Goal: Task Accomplishment & Management: Use online tool/utility

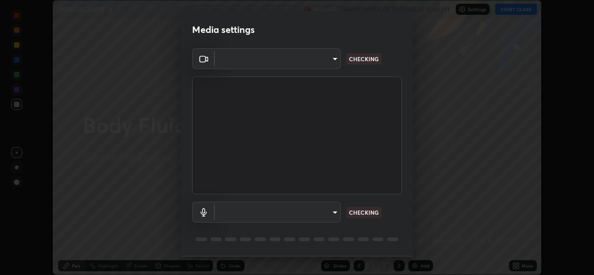
scroll to position [29, 0]
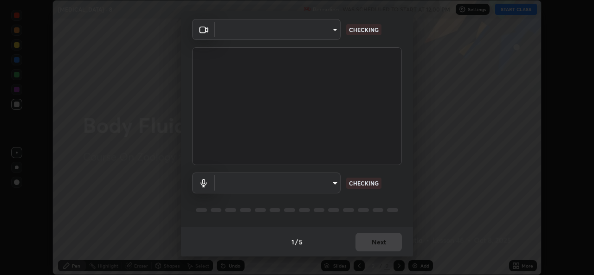
type input "9788daf0cbf52dd0d374ba9f0d4f11576c03820bc15fcf9a4a11f890b69d92bf"
click at [334, 29] on body "Erase all [MEDICAL_DATA] - 8 Recording WAS SCHEDULED TO START AT 12:00 PM Setti…" at bounding box center [297, 137] width 594 height 275
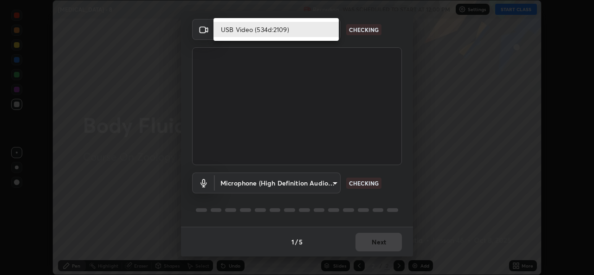
click at [320, 33] on li "USB Video (534d:2109)" at bounding box center [276, 29] width 125 height 15
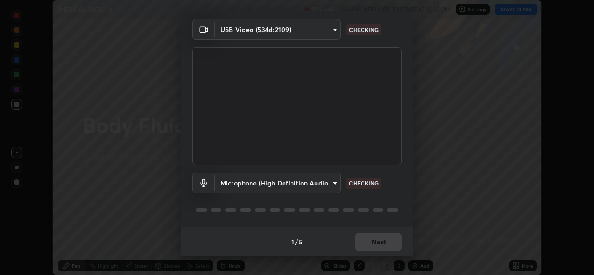
click at [331, 180] on body "Erase all [MEDICAL_DATA] - 8 Recording WAS SCHEDULED TO START AT 12:00 PM Setti…" at bounding box center [297, 137] width 594 height 275
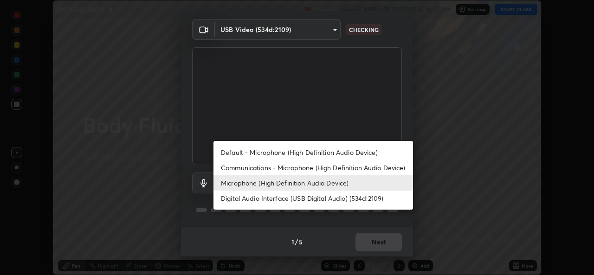
click at [324, 186] on li "Microphone (High Definition Audio Device)" at bounding box center [314, 183] width 200 height 15
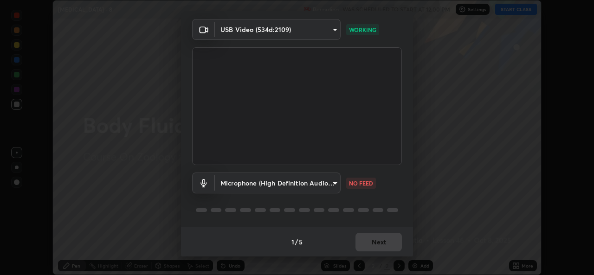
click at [337, 182] on body "Erase all [MEDICAL_DATA] - 8 Recording WAS SCHEDULED TO START AT 12:00 PM Setti…" at bounding box center [297, 137] width 594 height 275
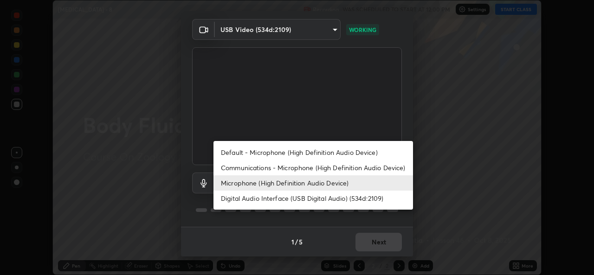
click at [310, 153] on li "Default - Microphone (High Definition Audio Device)" at bounding box center [314, 152] width 200 height 15
type input "default"
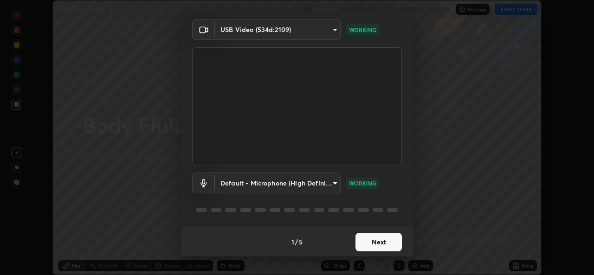
click at [374, 240] on button "Next" at bounding box center [379, 242] width 46 height 19
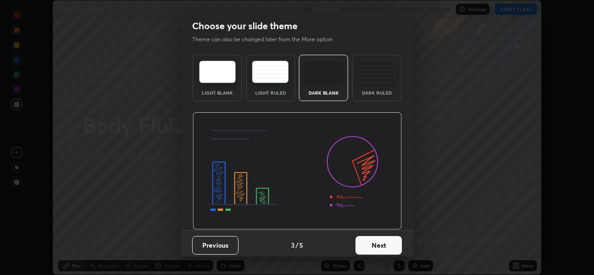
click at [382, 243] on button "Next" at bounding box center [379, 245] width 46 height 19
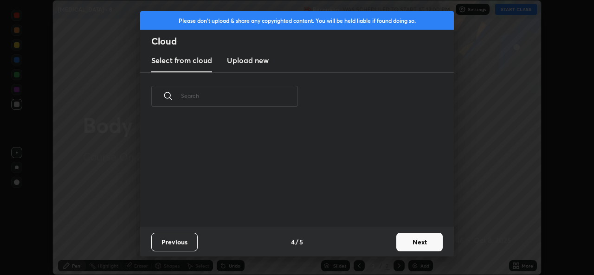
click at [387, 242] on div "Previous 4 / 5 Next" at bounding box center [297, 242] width 314 height 30
click at [405, 241] on button "Next" at bounding box center [420, 242] width 46 height 19
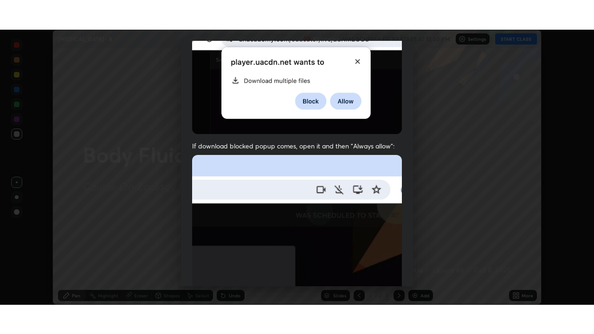
scroll to position [219, 0]
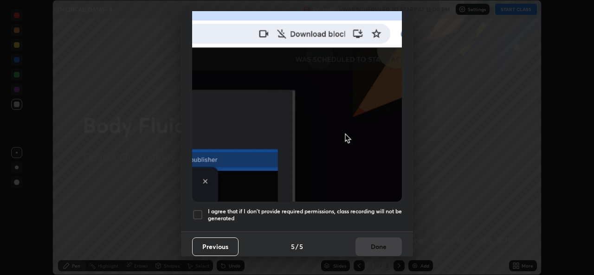
click at [197, 209] on div at bounding box center [197, 214] width 11 height 11
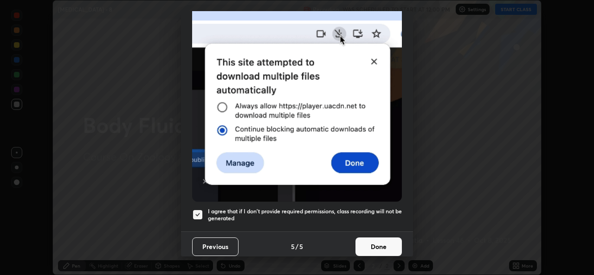
click at [375, 238] on button "Done" at bounding box center [379, 247] width 46 height 19
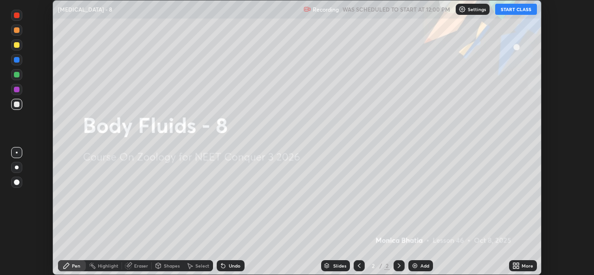
click at [525, 12] on button "START CLASS" at bounding box center [516, 9] width 42 height 11
click at [516, 267] on icon at bounding box center [515, 268] width 2 height 2
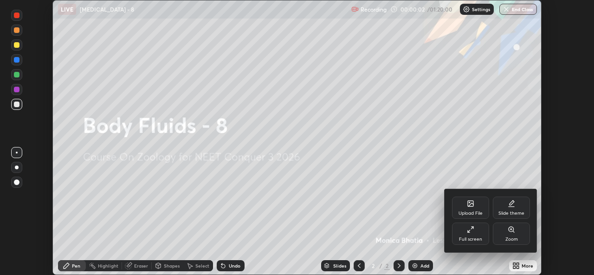
click at [475, 233] on div "Full screen" at bounding box center [470, 234] width 37 height 22
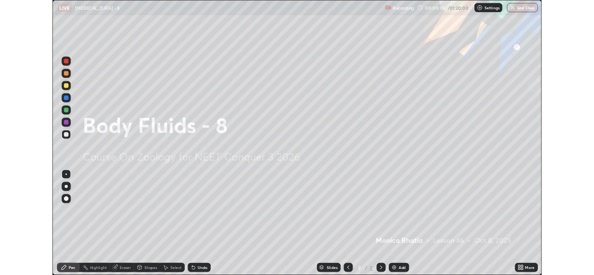
scroll to position [334, 594]
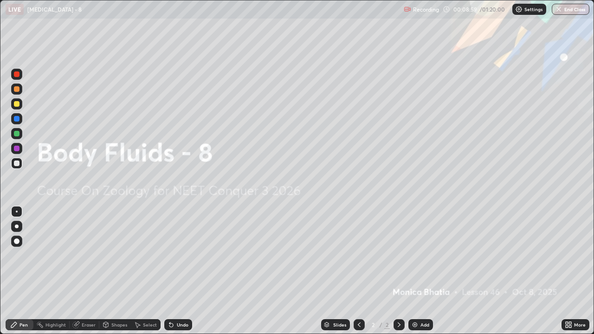
click at [577, 275] on div "More" at bounding box center [580, 325] width 12 height 5
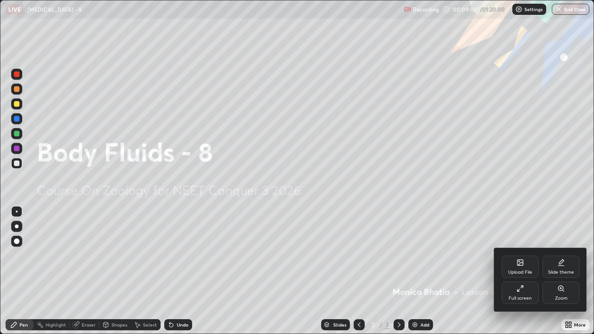
click at [529, 275] on div "Full screen" at bounding box center [520, 298] width 23 height 5
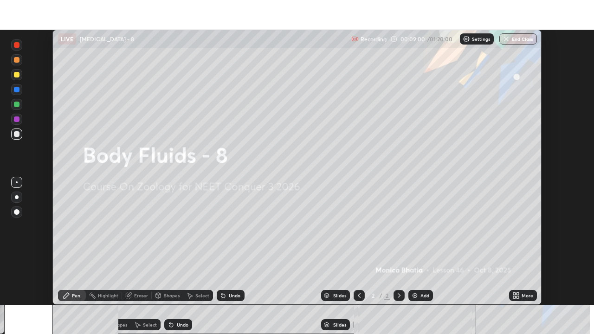
scroll to position [46158, 45839]
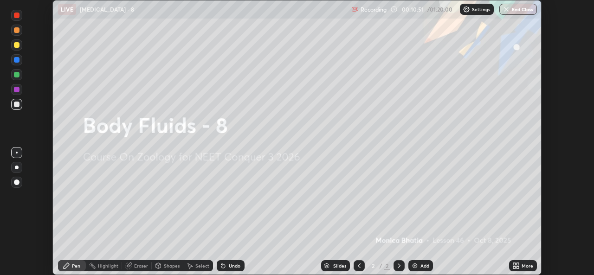
click at [517, 262] on div "More" at bounding box center [523, 265] width 28 height 11
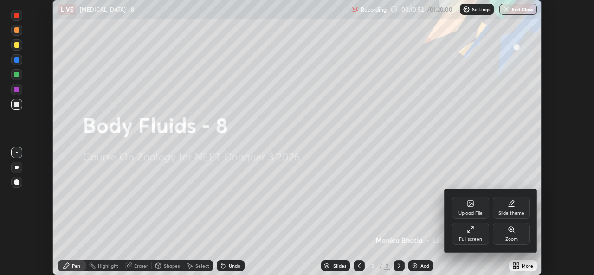
click at [466, 237] on div "Full screen" at bounding box center [470, 239] width 23 height 5
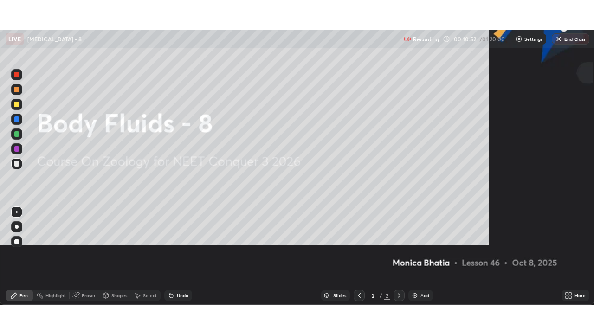
scroll to position [334, 594]
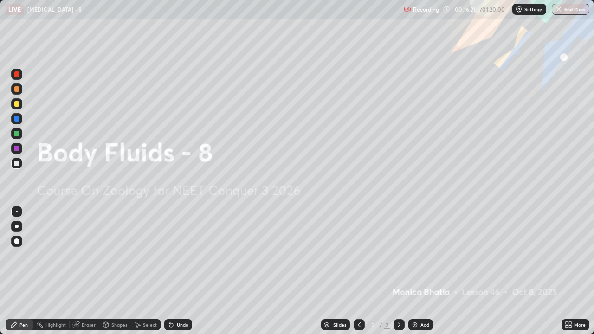
click at [430, 275] on div "Add" at bounding box center [421, 324] width 25 height 11
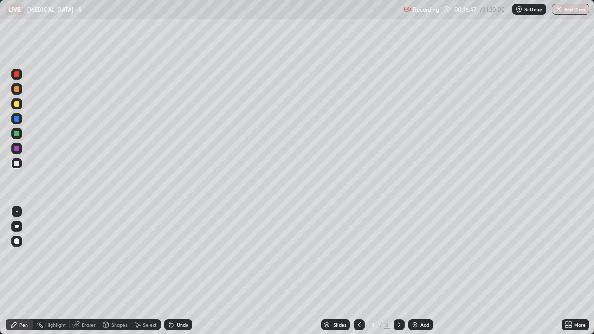
click at [17, 227] on div at bounding box center [17, 227] width 4 height 4
click at [89, 275] on div "Eraser" at bounding box center [85, 324] width 30 height 11
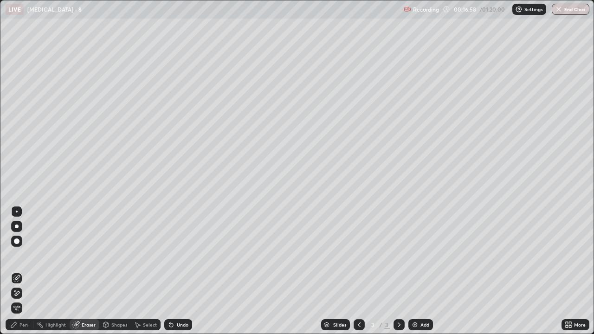
click at [19, 275] on div "Pen" at bounding box center [20, 324] width 28 height 11
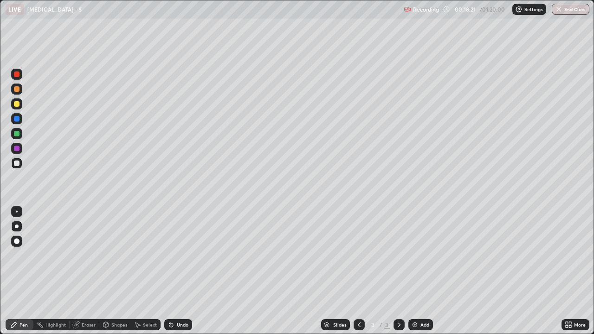
click at [421, 275] on div "Add" at bounding box center [421, 324] width 25 height 11
click at [17, 136] on div at bounding box center [17, 134] width 6 height 6
click at [428, 275] on div "Add" at bounding box center [421, 324] width 25 height 11
click at [18, 165] on div at bounding box center [17, 164] width 6 height 6
click at [18, 149] on div at bounding box center [17, 149] width 6 height 6
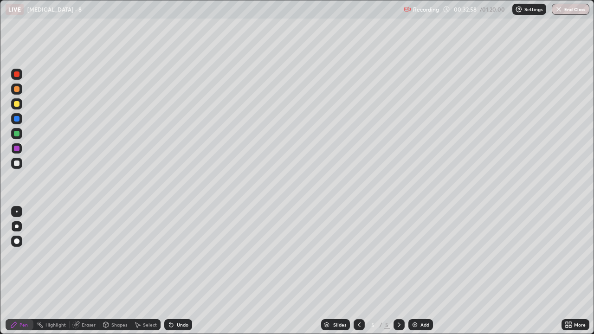
click at [15, 132] on div at bounding box center [17, 134] width 6 height 6
click at [430, 275] on div "Add" at bounding box center [421, 324] width 25 height 11
click at [20, 167] on div at bounding box center [16, 163] width 11 height 11
click at [14, 138] on div at bounding box center [16, 133] width 11 height 11
click at [430, 275] on div "Add" at bounding box center [421, 324] width 25 height 11
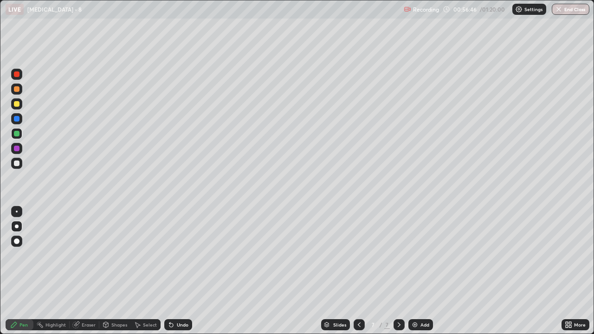
click at [15, 165] on div at bounding box center [17, 164] width 6 height 6
click at [16, 133] on div at bounding box center [17, 134] width 6 height 6
click at [17, 134] on div at bounding box center [17, 134] width 6 height 6
click at [23, 166] on div at bounding box center [16, 163] width 15 height 15
click at [20, 152] on div at bounding box center [16, 148] width 11 height 11
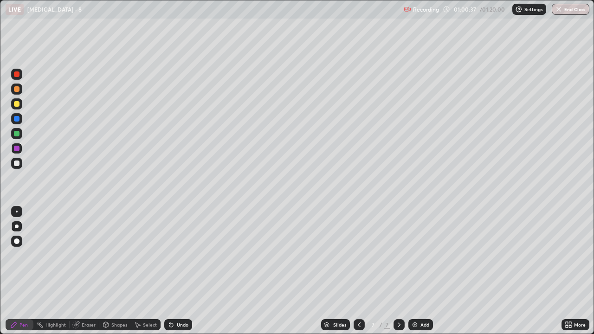
click at [422, 275] on div "Add" at bounding box center [425, 325] width 9 height 5
click at [21, 167] on div at bounding box center [16, 163] width 11 height 11
click at [16, 150] on div at bounding box center [17, 149] width 6 height 6
click at [18, 133] on div at bounding box center [17, 134] width 6 height 6
click at [16, 163] on div at bounding box center [17, 164] width 6 height 6
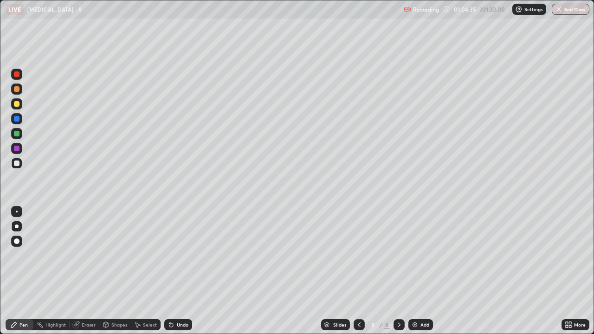
click at [15, 151] on div at bounding box center [17, 149] width 6 height 6
click at [15, 165] on div at bounding box center [17, 164] width 6 height 6
click at [205, 118] on p "Undo" at bounding box center [204, 120] width 14 height 7
click at [423, 275] on div "Add" at bounding box center [421, 324] width 25 height 11
click at [362, 275] on div at bounding box center [359, 324] width 11 height 11
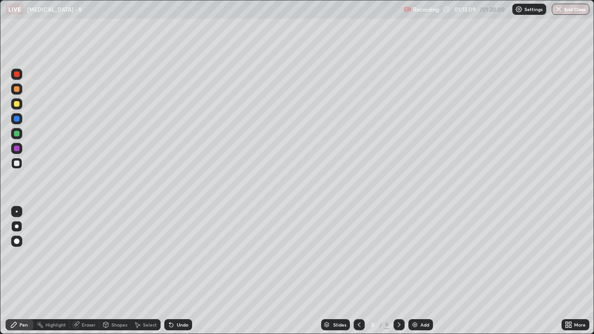
click at [358, 275] on icon at bounding box center [359, 324] width 7 height 7
click at [403, 275] on div at bounding box center [399, 324] width 11 height 11
click at [402, 275] on div at bounding box center [399, 324] width 11 height 11
click at [410, 275] on div "Add" at bounding box center [421, 324] width 25 height 11
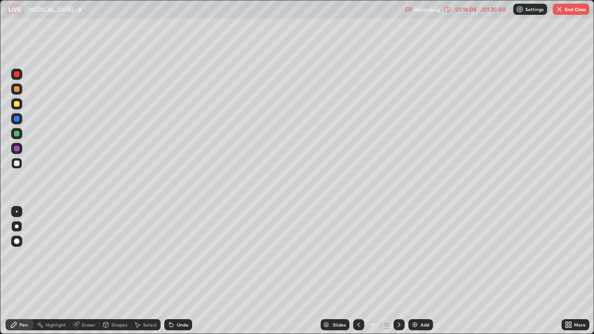
click at [358, 275] on icon at bounding box center [358, 324] width 7 height 7
click at [431, 275] on div "Add" at bounding box center [421, 324] width 25 height 11
click at [17, 134] on div at bounding box center [17, 134] width 6 height 6
click at [13, 162] on div at bounding box center [16, 163] width 11 height 11
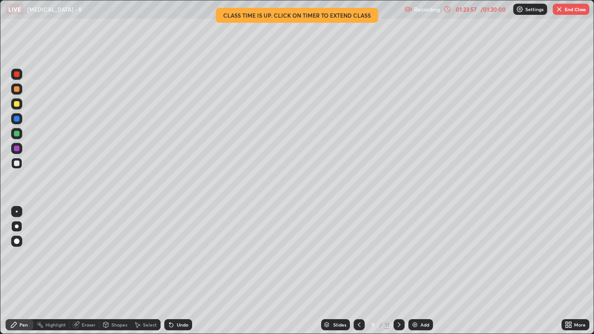
click at [568, 13] on button "End Class" at bounding box center [571, 9] width 37 height 11
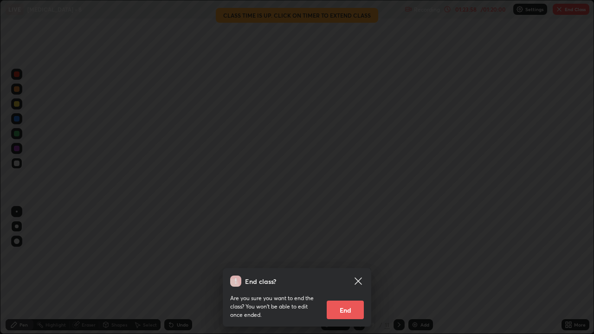
click at [344, 275] on button "End" at bounding box center [345, 310] width 37 height 19
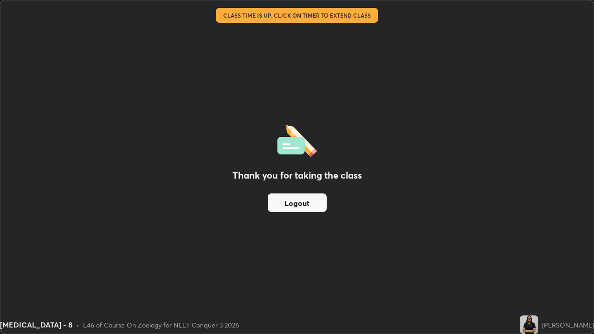
click at [316, 204] on button "Logout" at bounding box center [297, 203] width 59 height 19
